Goal: Navigation & Orientation: Go to known website

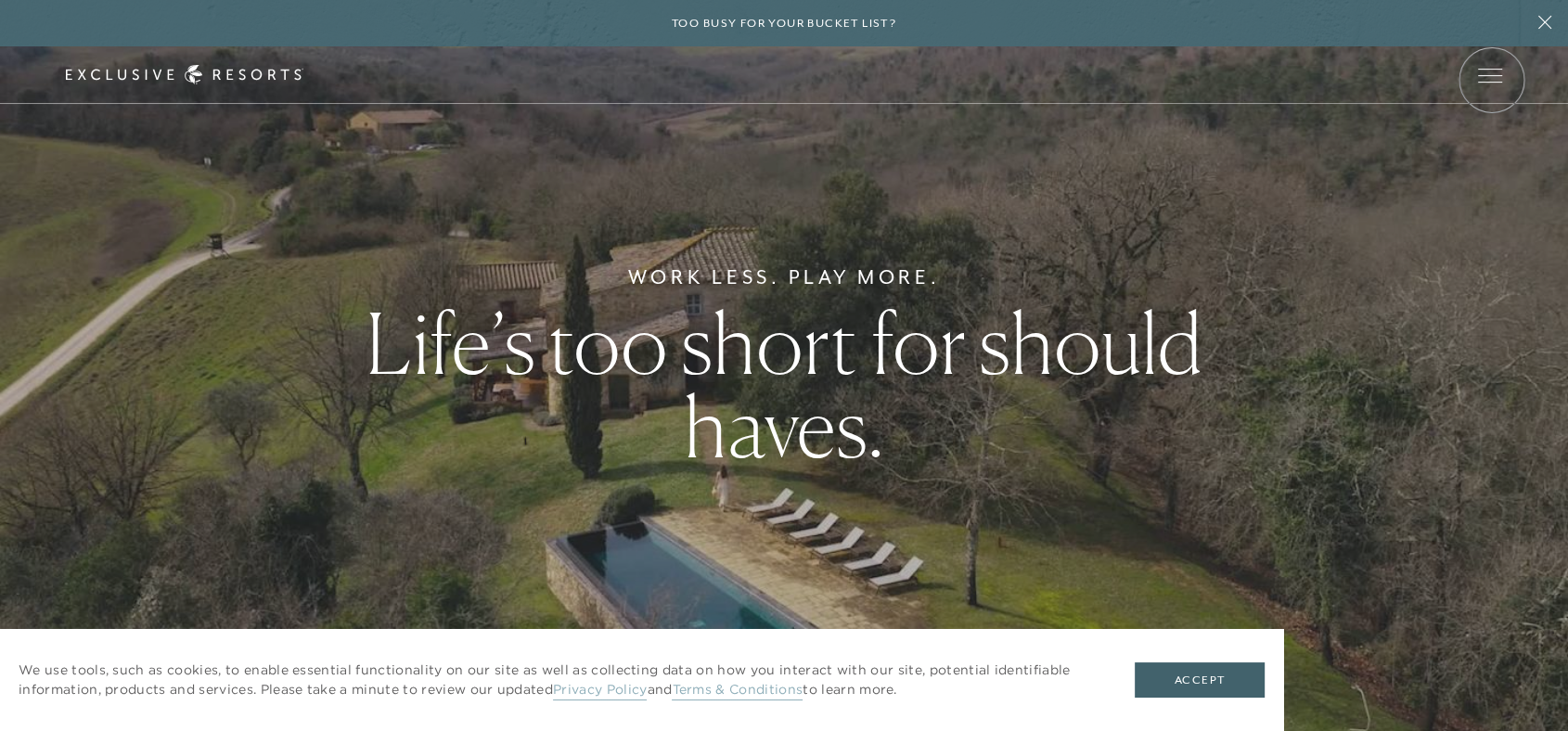
click at [1491, 82] on span "Open navigation" at bounding box center [1490, 82] width 24 height 1
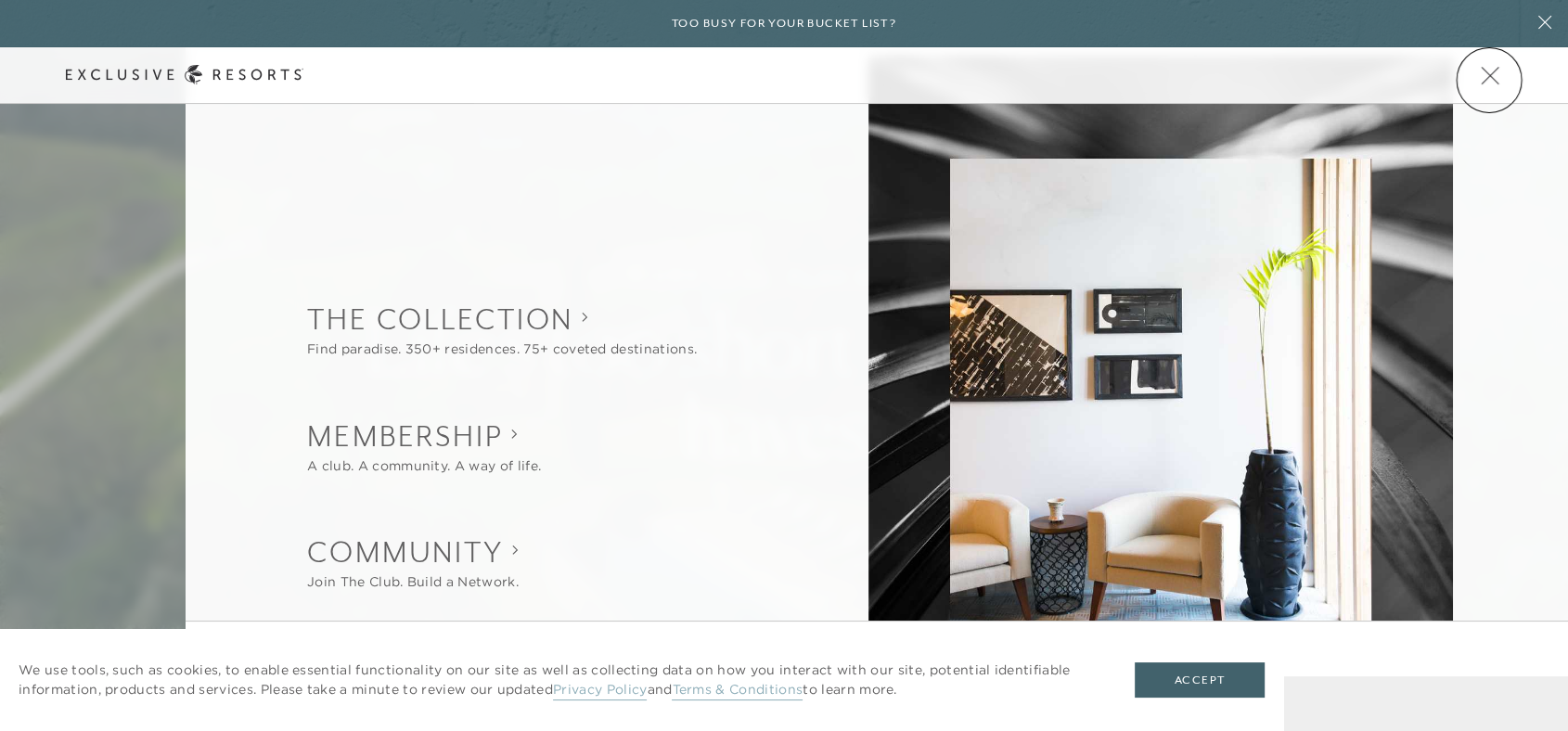
click at [1489, 80] on span "Open navigation" at bounding box center [1490, 75] width 24 height 13
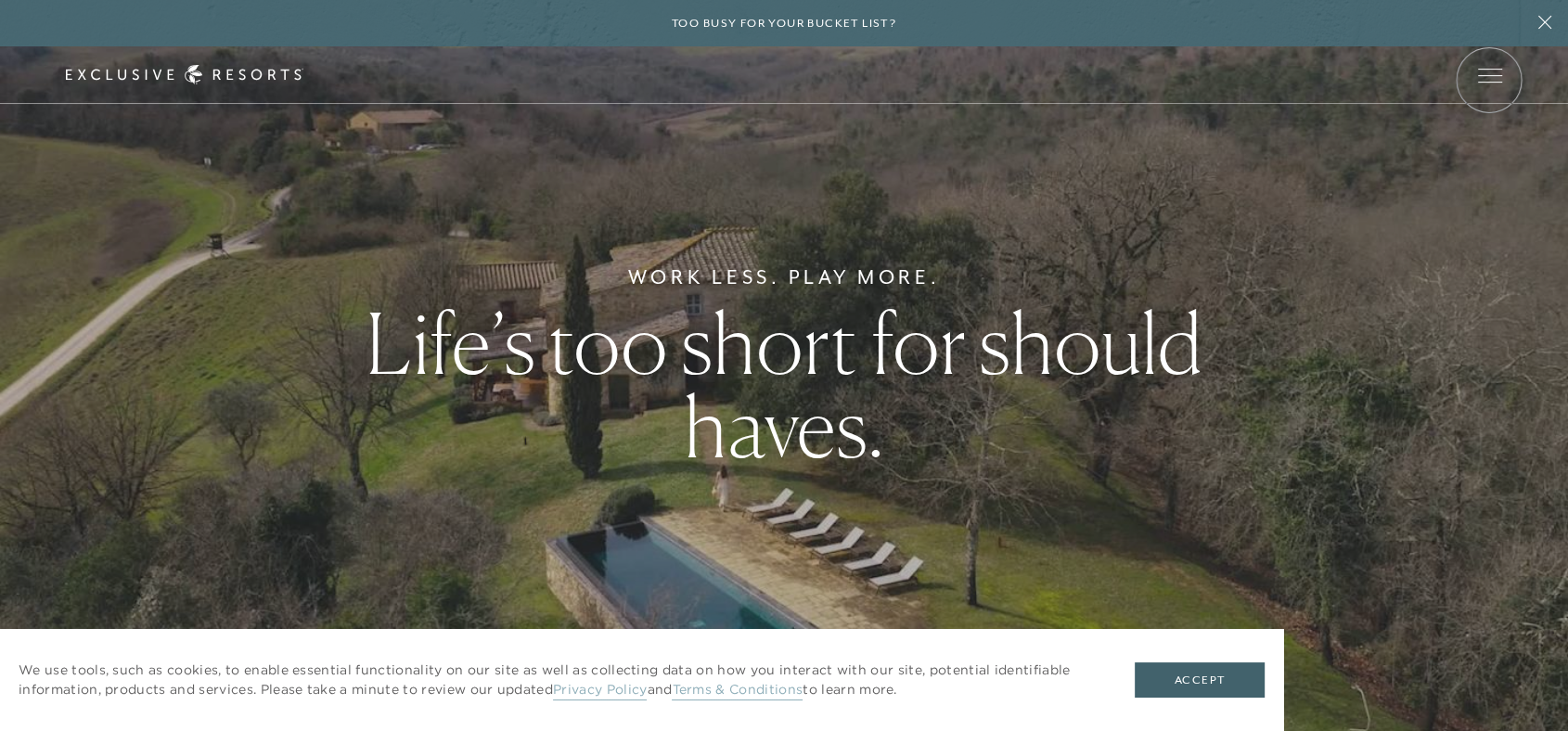
click at [1489, 82] on span "Open navigation" at bounding box center [1490, 82] width 24 height 1
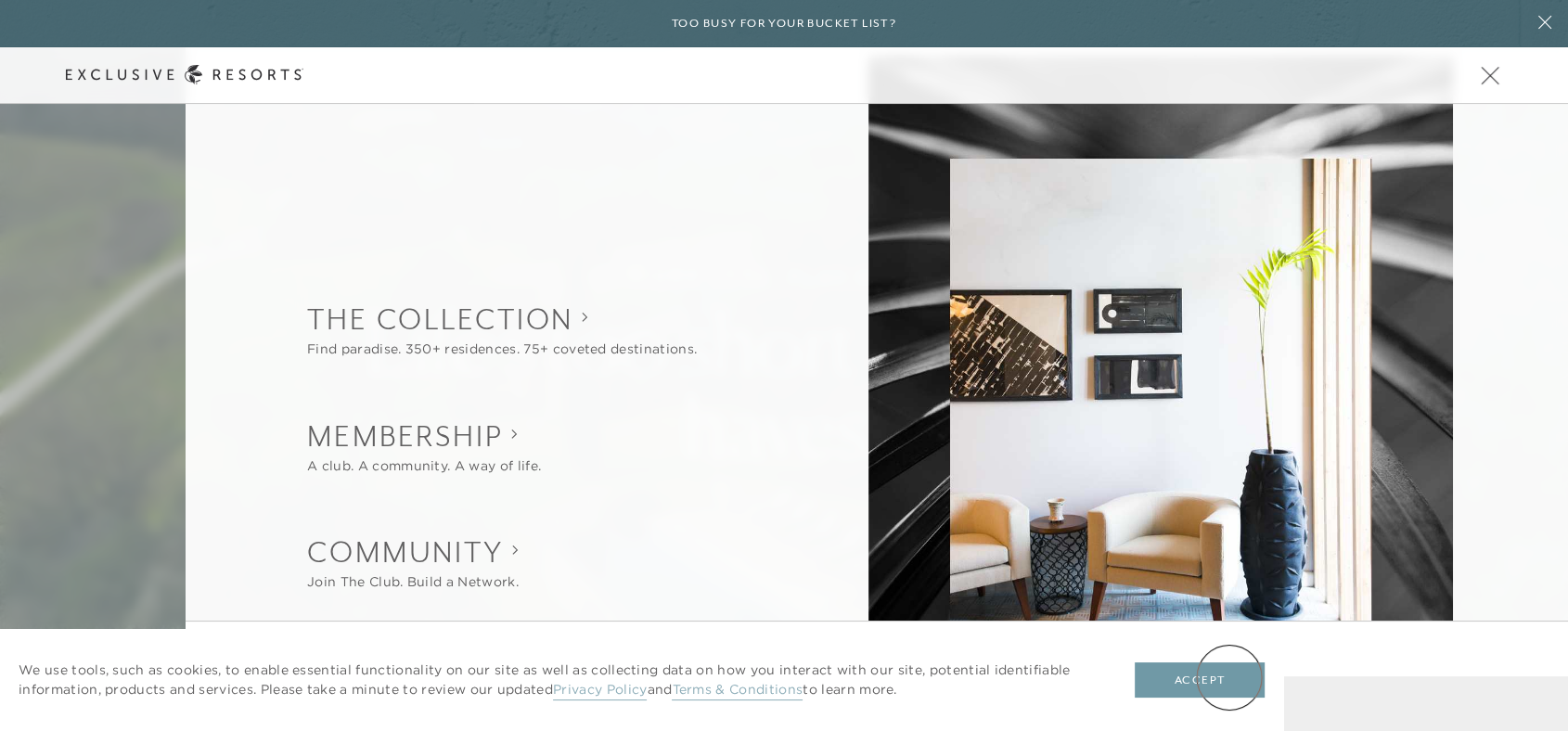
click at [1227, 677] on button "Accept" at bounding box center [1199, 680] width 130 height 35
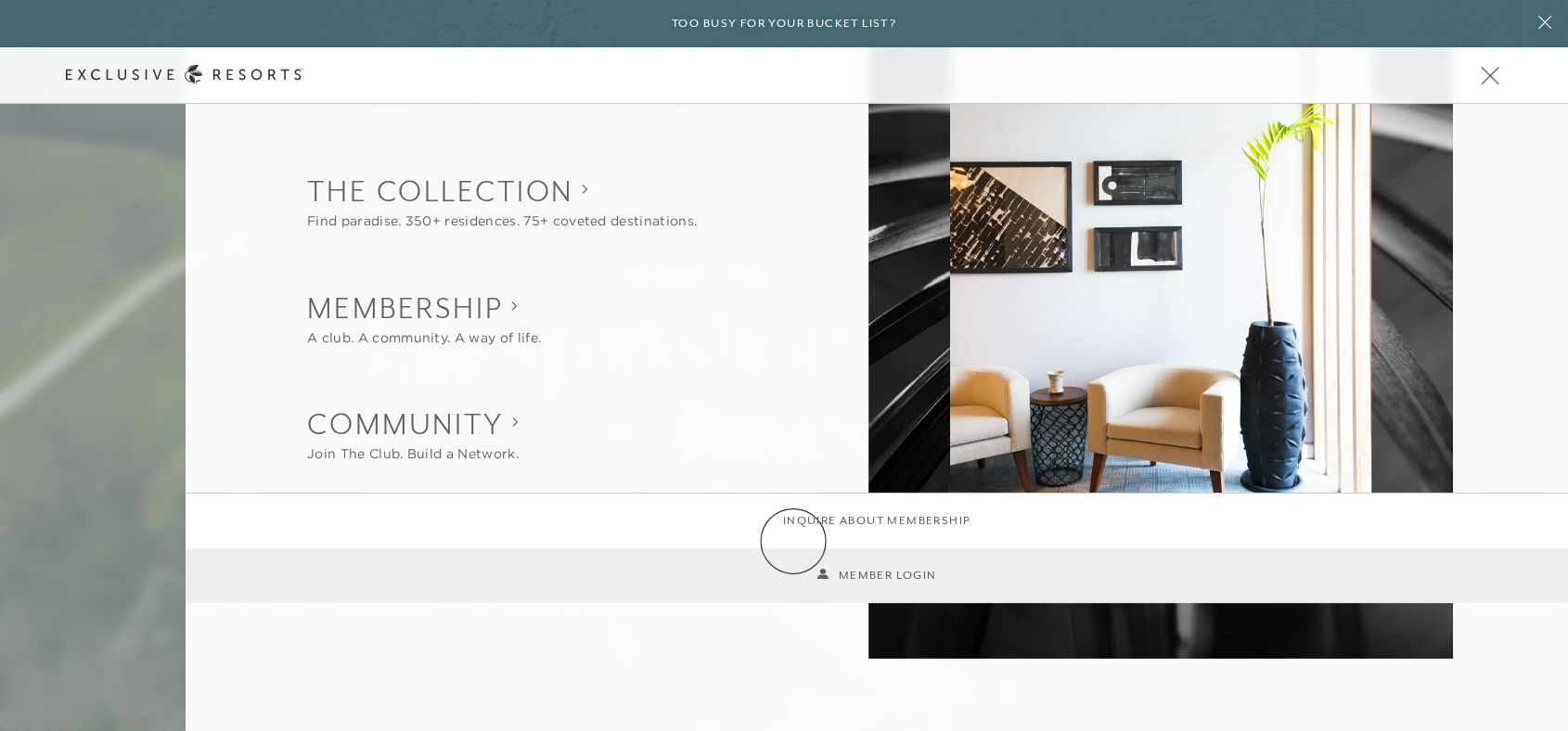
scroll to position [130, 0]
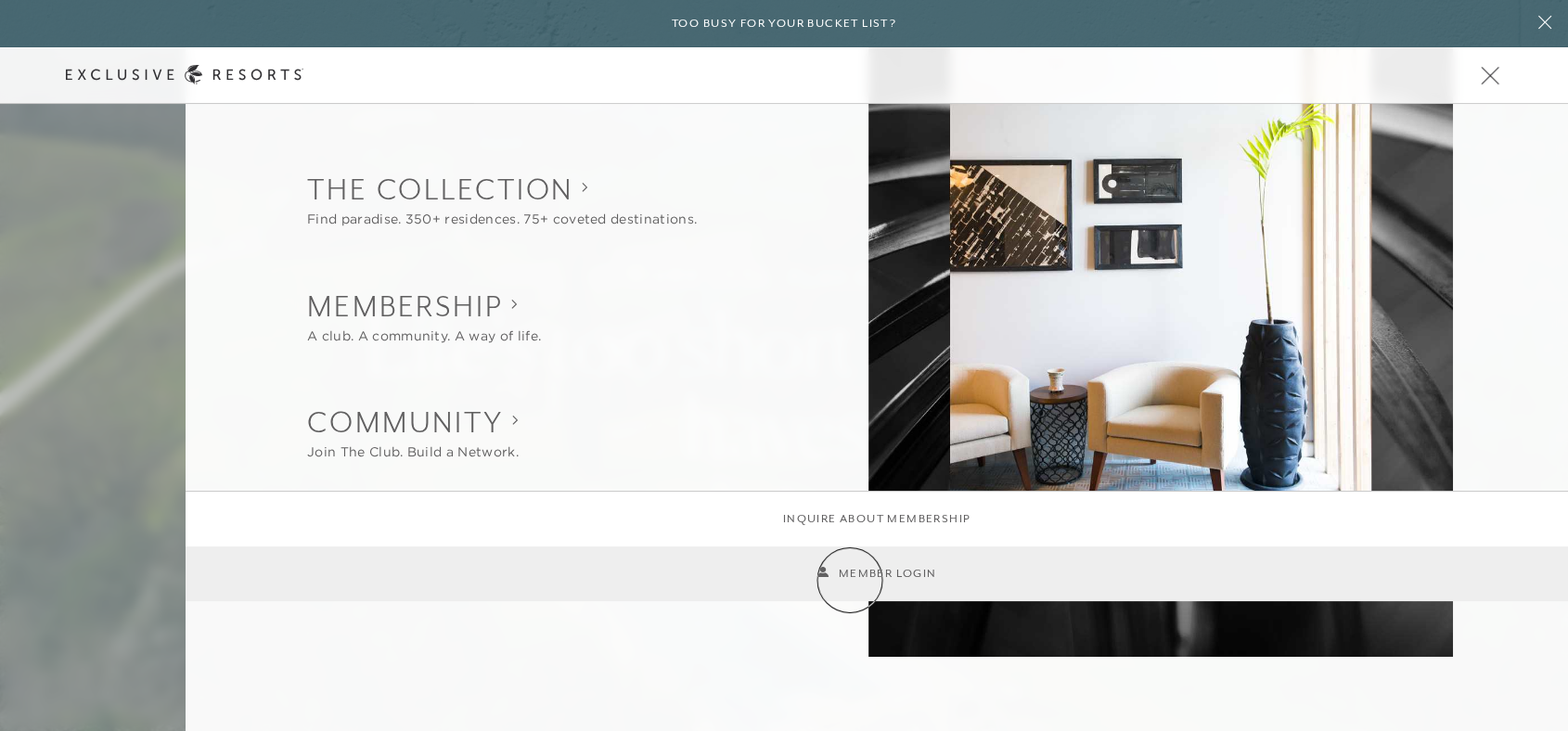
click at [850, 580] on link "Member Login" at bounding box center [877, 573] width 120 height 18
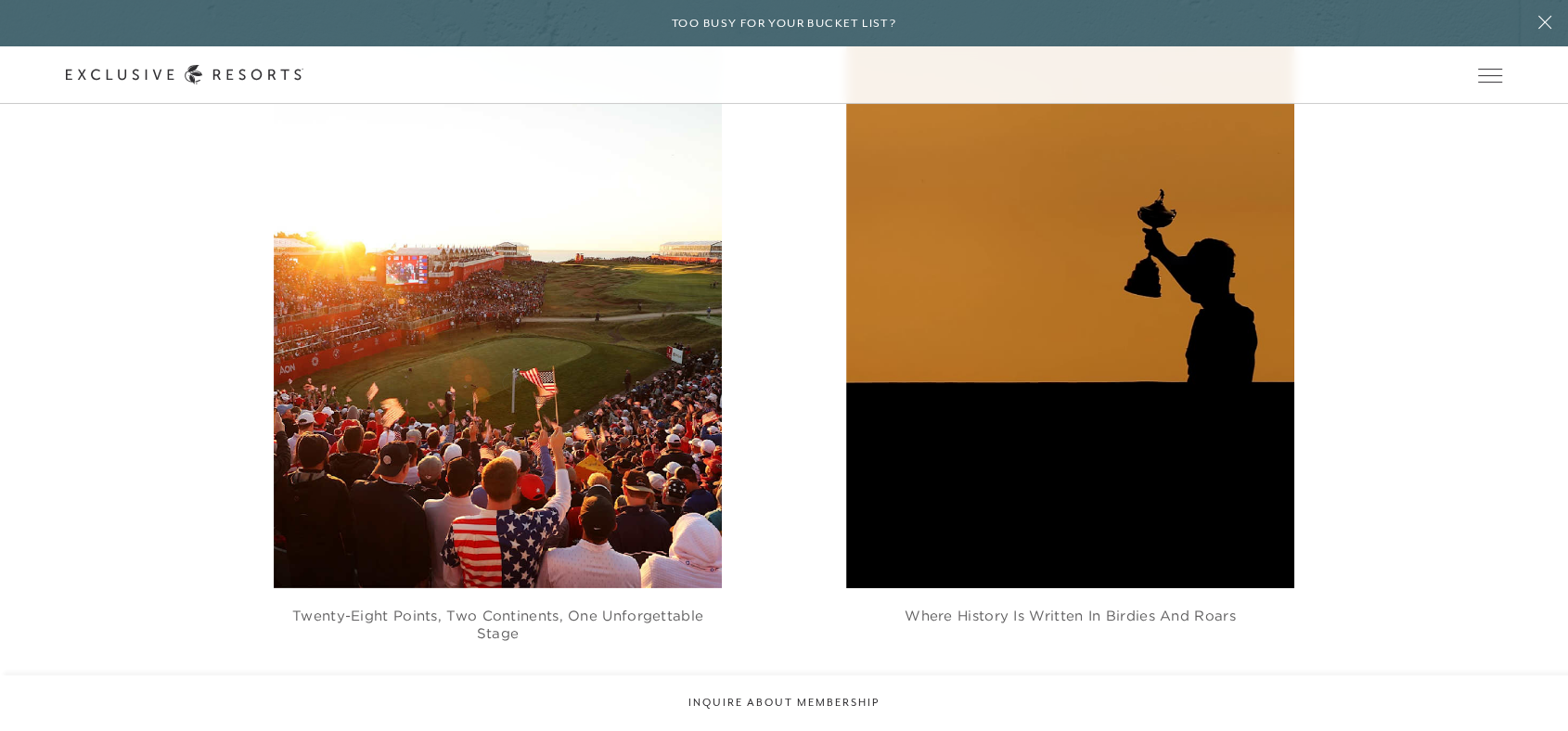
scroll to position [14945, 0]
